Goal: Transaction & Acquisition: Book appointment/travel/reservation

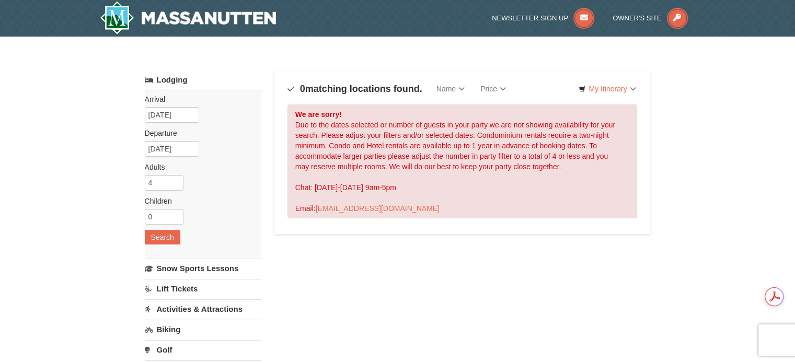
click at [178, 193] on div "Arrival Please format dates MM/DD/YYYY Please format dates MM/DD/YYYY [DATE] De…" at bounding box center [203, 173] width 117 height 168
click at [172, 188] on input "4" at bounding box center [164, 183] width 39 height 16
click at [176, 186] on input "3" at bounding box center [164, 183] width 39 height 16
type input "2"
click at [176, 186] on input "2" at bounding box center [164, 183] width 39 height 16
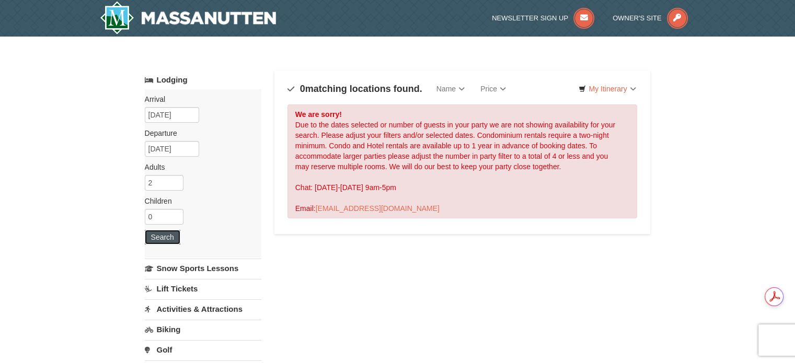
click at [170, 234] on button "Search" at bounding box center [163, 237] width 36 height 15
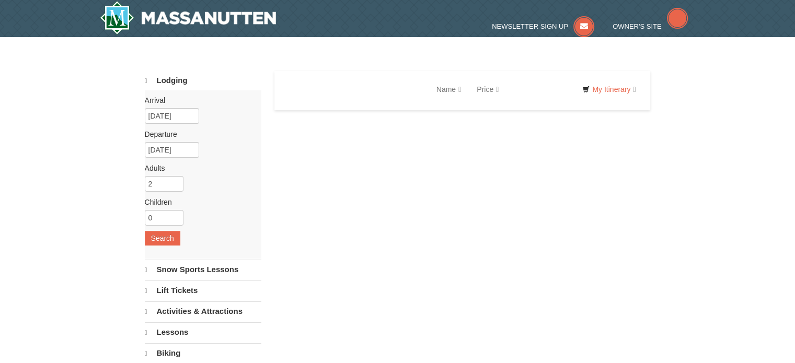
select select "10"
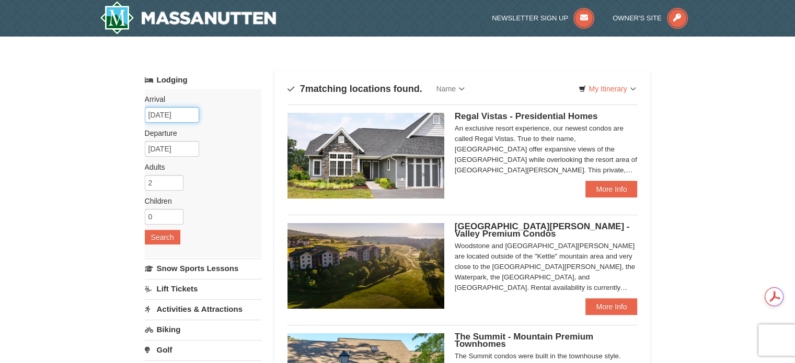
click at [182, 121] on input "10/10/2025" at bounding box center [172, 115] width 54 height 16
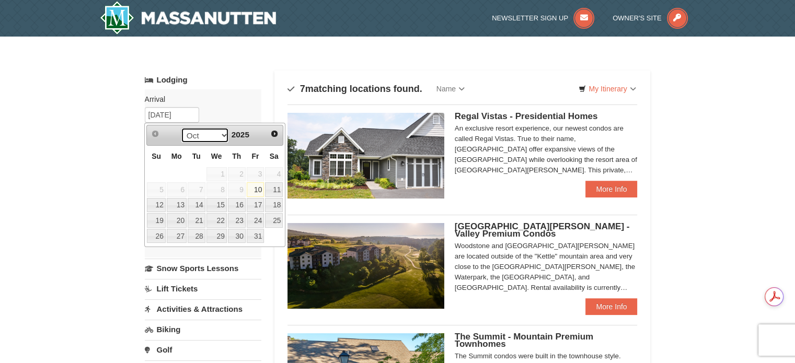
click at [224, 135] on select "Oct Nov Dec" at bounding box center [205, 136] width 49 height 16
click at [248, 130] on span "2025" at bounding box center [241, 134] width 18 height 9
click at [249, 133] on span "2025" at bounding box center [241, 134] width 18 height 9
click at [273, 128] on link "Next" at bounding box center [275, 134] width 16 height 16
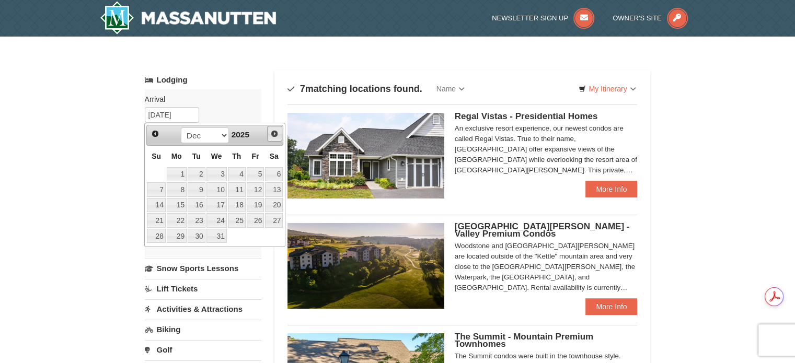
click at [274, 128] on link "Next" at bounding box center [275, 134] width 16 height 16
click at [240, 202] on link "14" at bounding box center [237, 205] width 18 height 15
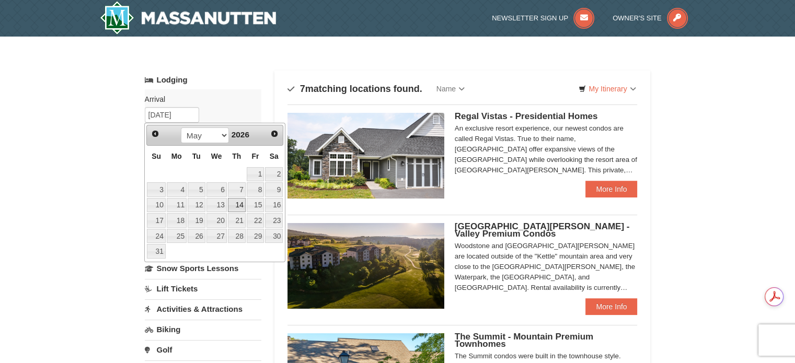
type input "[DATE]"
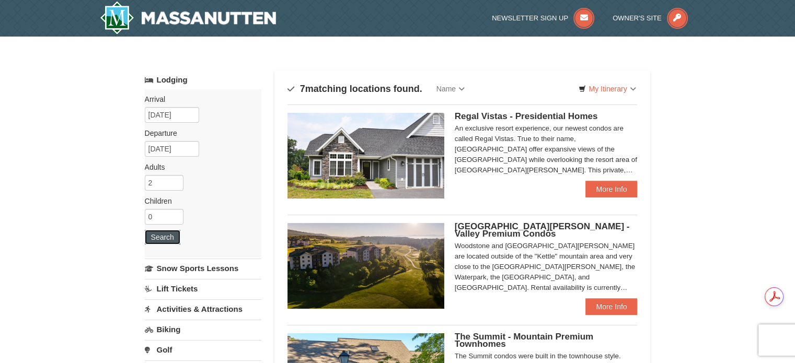
click at [174, 236] on button "Search" at bounding box center [163, 237] width 36 height 15
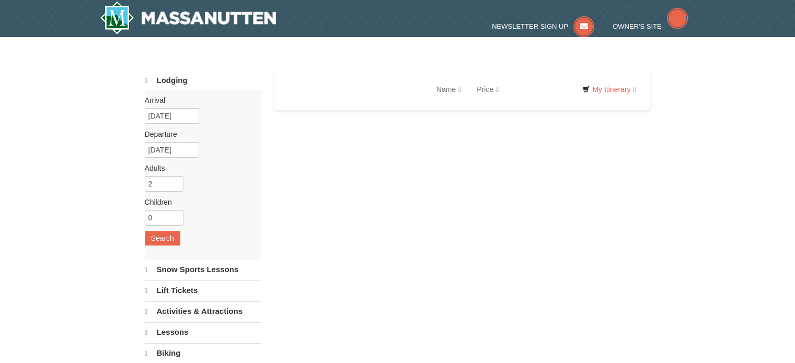
select select "10"
